Goal: Check status: Check status

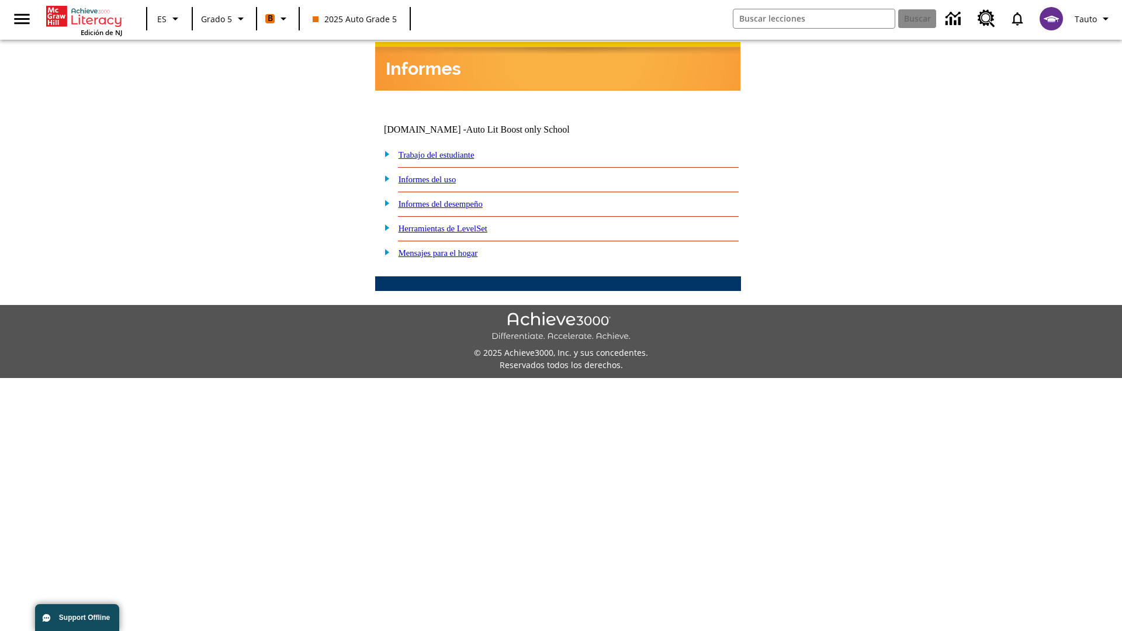
click at [456, 199] on link "Informes del desempeño" at bounding box center [441, 203] width 84 height 9
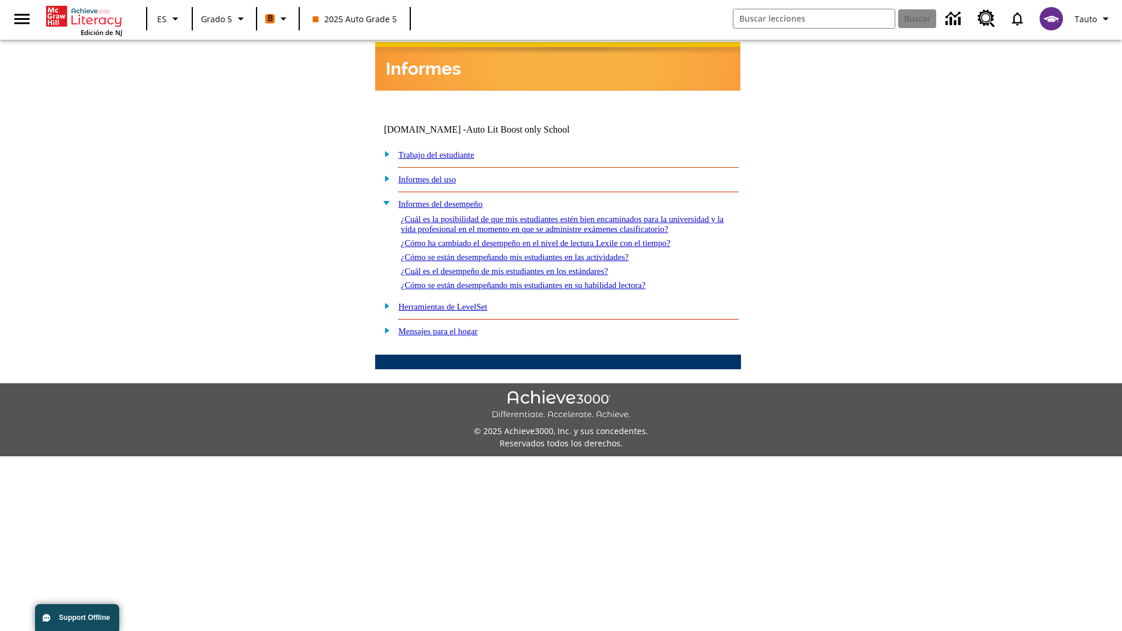
click at [544, 281] on link "¿Cómo se están desempeñando mis estudiantes en su habilidad lectora?" at bounding box center [523, 285] width 245 height 9
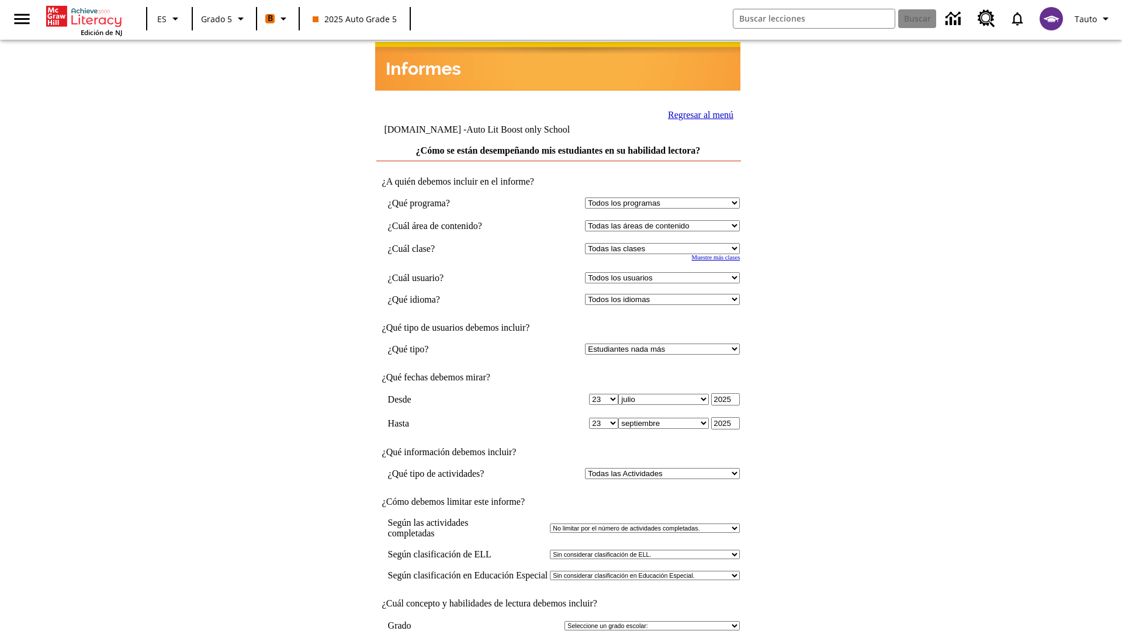
click at [665, 243] on select "Seleccionar una clase: Todas las clases 2025 Auto Grade 5 OL 2025 Auto Grade 6" at bounding box center [662, 248] width 155 height 11
select select "11133131"
click at [665, 272] on select "Todos los usuarios Cat, Sautoen Cat, Sautoes Cat, Sautoss Donotlogin, Sautoen T…" at bounding box center [662, 277] width 155 height 11
select select "21437107"
